Goal: Transaction & Acquisition: Download file/media

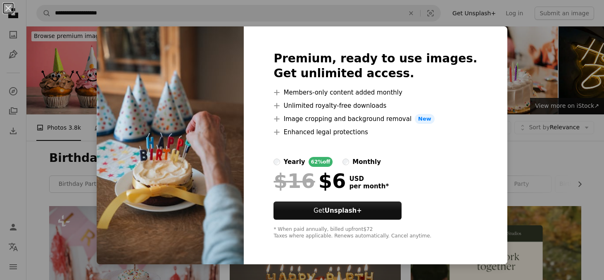
scroll to position [9562, 0]
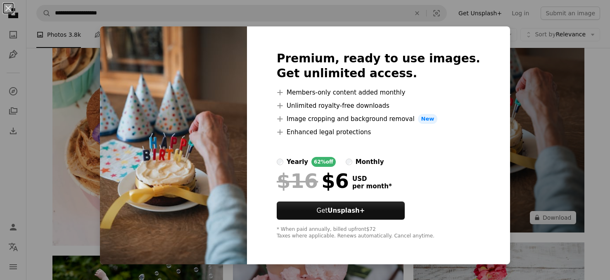
drag, startPoint x: 520, startPoint y: 79, endPoint x: 444, endPoint y: 111, distance: 82.8
click at [521, 79] on div "An X shape Premium, ready to use images. Get unlimited access. A plus sign Memb…" at bounding box center [305, 140] width 610 height 280
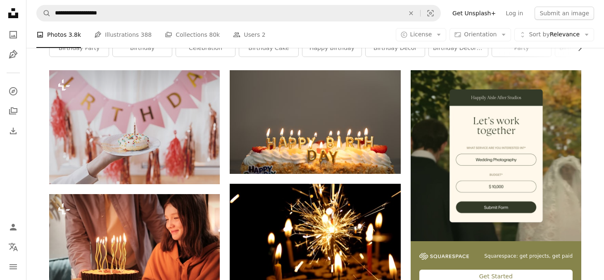
scroll to position [0, 0]
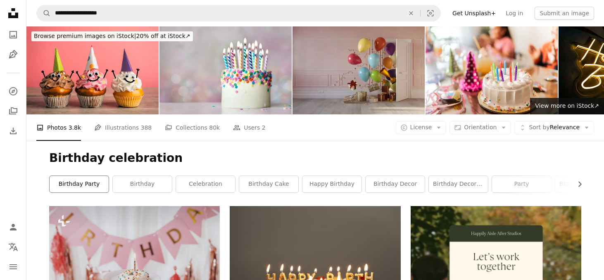
click at [81, 185] on link "birthday party" at bounding box center [79, 184] width 59 height 17
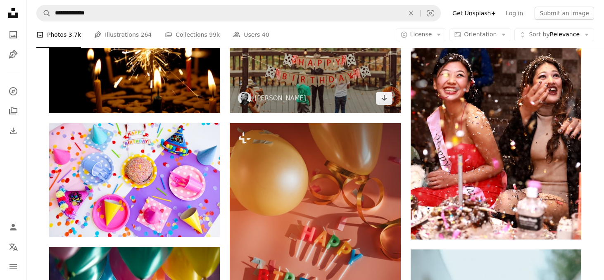
scroll to position [455, 0]
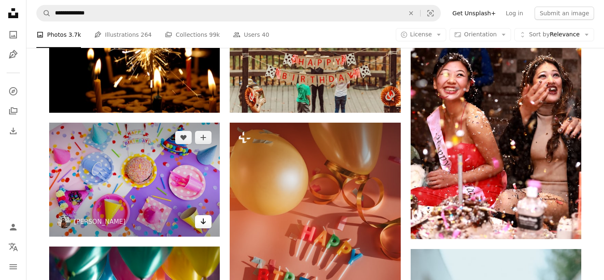
click at [207, 225] on link "Arrow pointing down" at bounding box center [203, 221] width 17 height 13
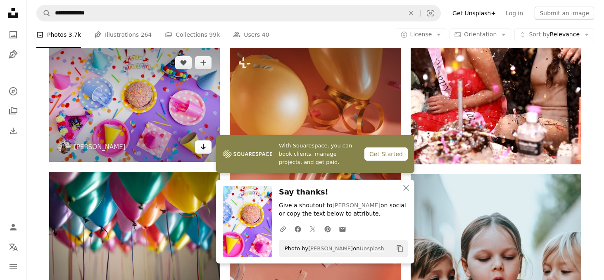
scroll to position [537, 0]
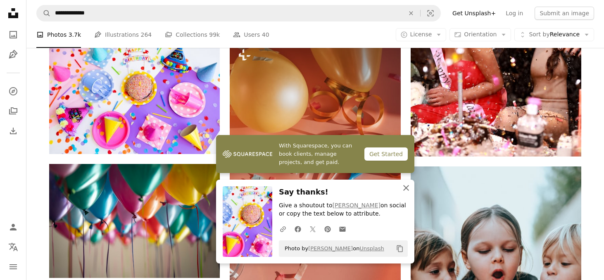
click at [405, 187] on icon "An X shape" at bounding box center [406, 188] width 10 height 10
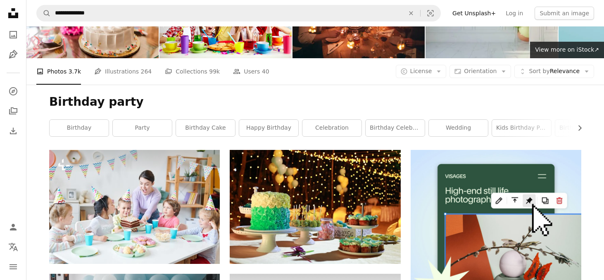
scroll to position [0, 0]
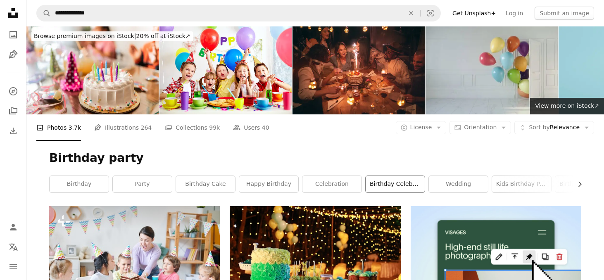
click at [377, 187] on link "birthday celebration" at bounding box center [395, 184] width 59 height 17
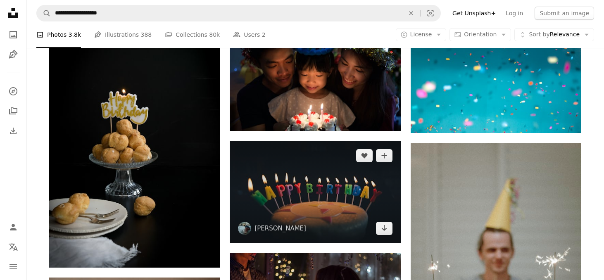
scroll to position [1240, 0]
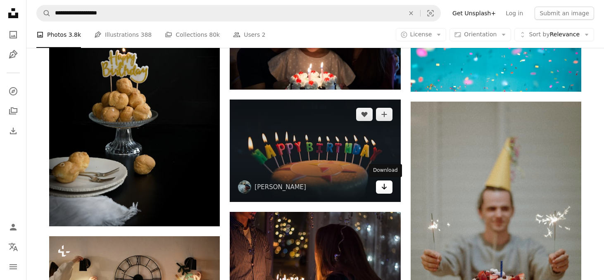
click at [383, 192] on link "Arrow pointing down" at bounding box center [384, 187] width 17 height 13
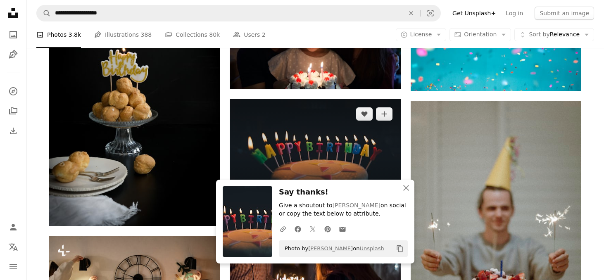
scroll to position [1364, 0]
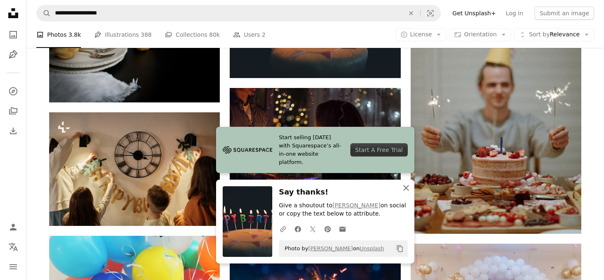
click at [405, 188] on icon "An X shape" at bounding box center [406, 188] width 10 height 10
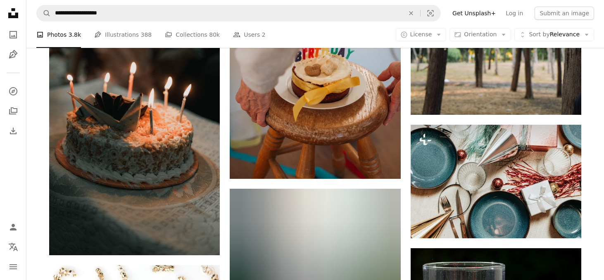
scroll to position [11077, 0]
